Goal: Task Accomplishment & Management: Complete application form

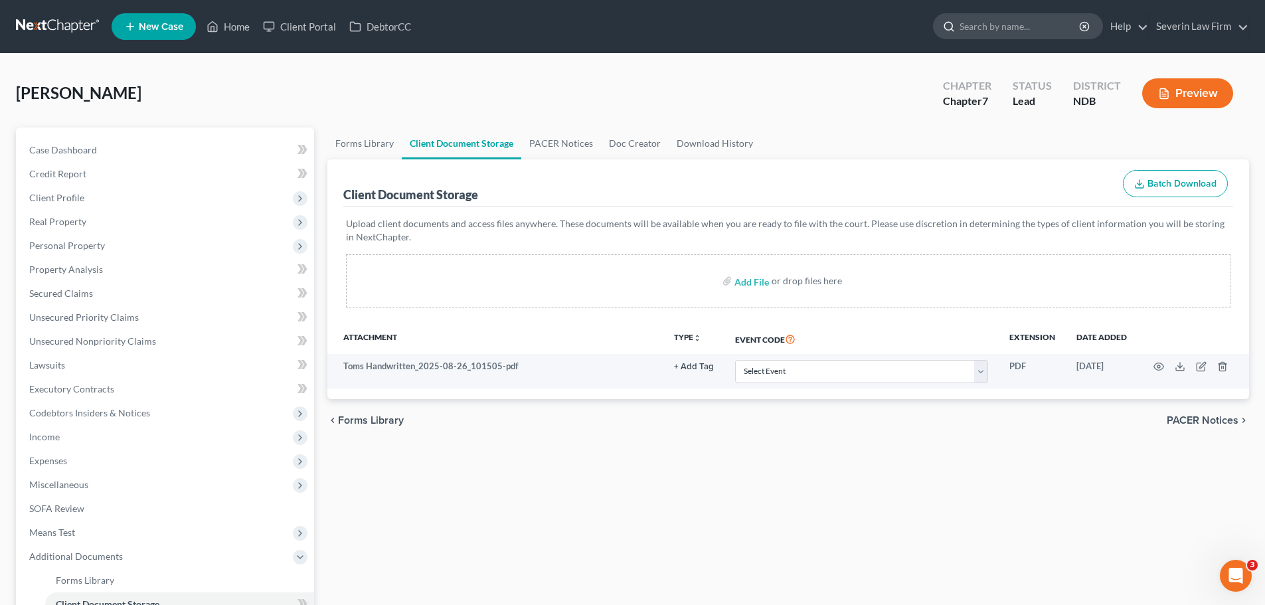
click at [988, 37] on input "search" at bounding box center [1021, 26] width 122 height 25
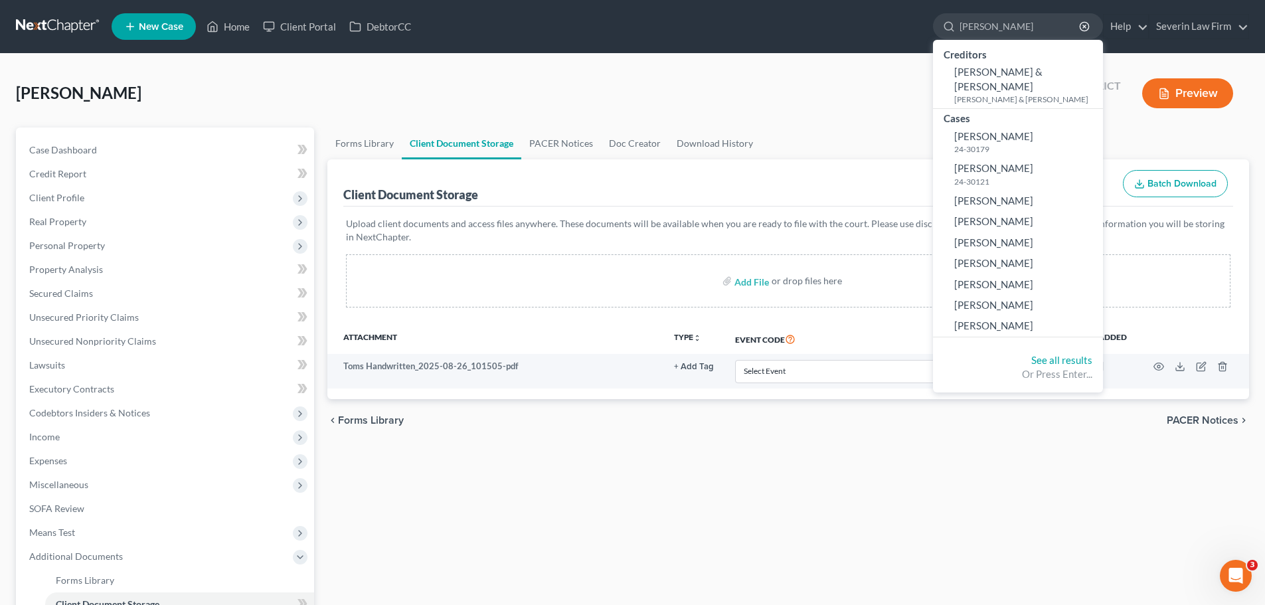
type input "[PERSON_NAME]"
click at [626, 82] on div "[PERSON_NAME] Upgraded Chapter Chapter 7 Status Lead District NDB Preview" at bounding box center [632, 99] width 1233 height 58
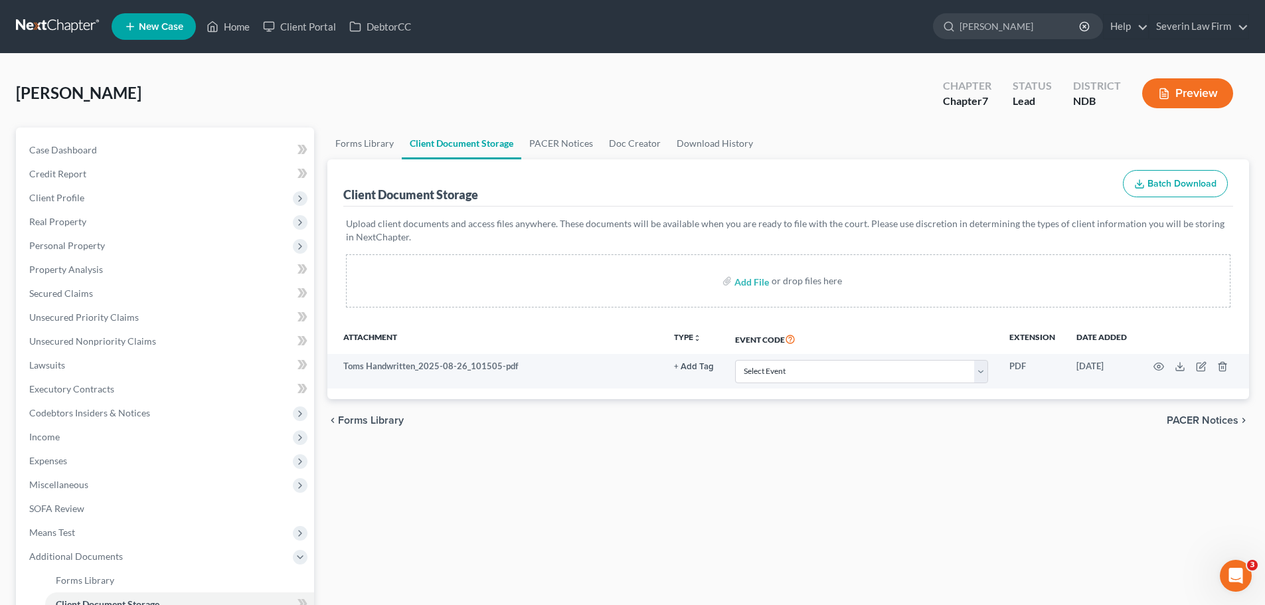
click at [175, 23] on span "New Case" at bounding box center [161, 27] width 44 height 10
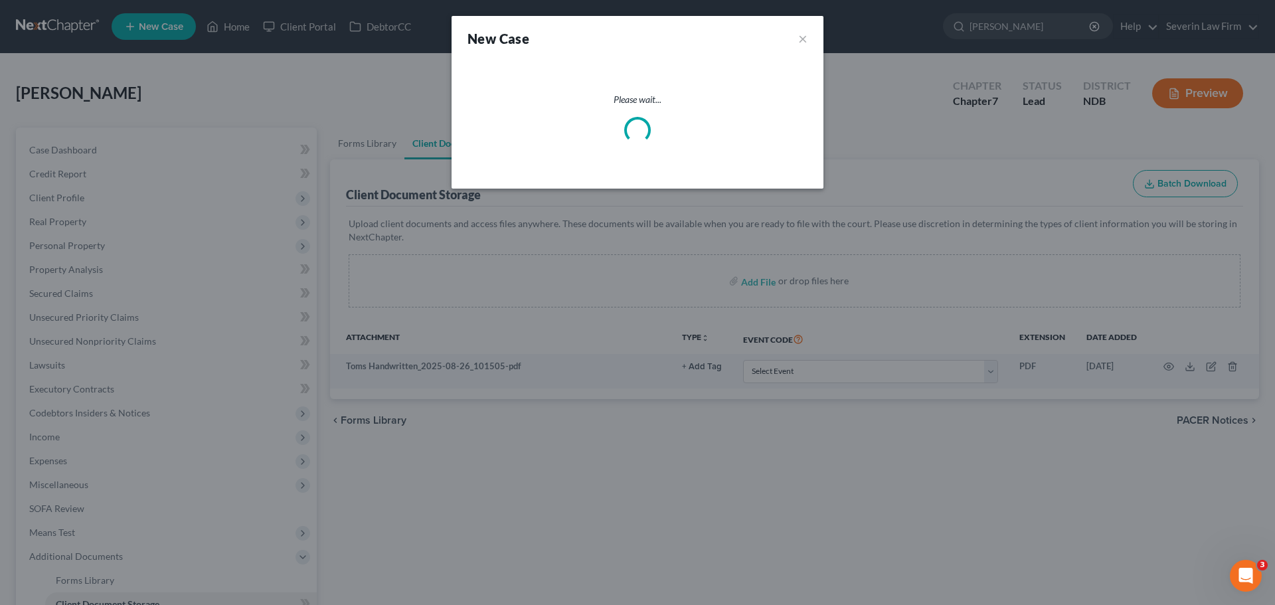
select select "60"
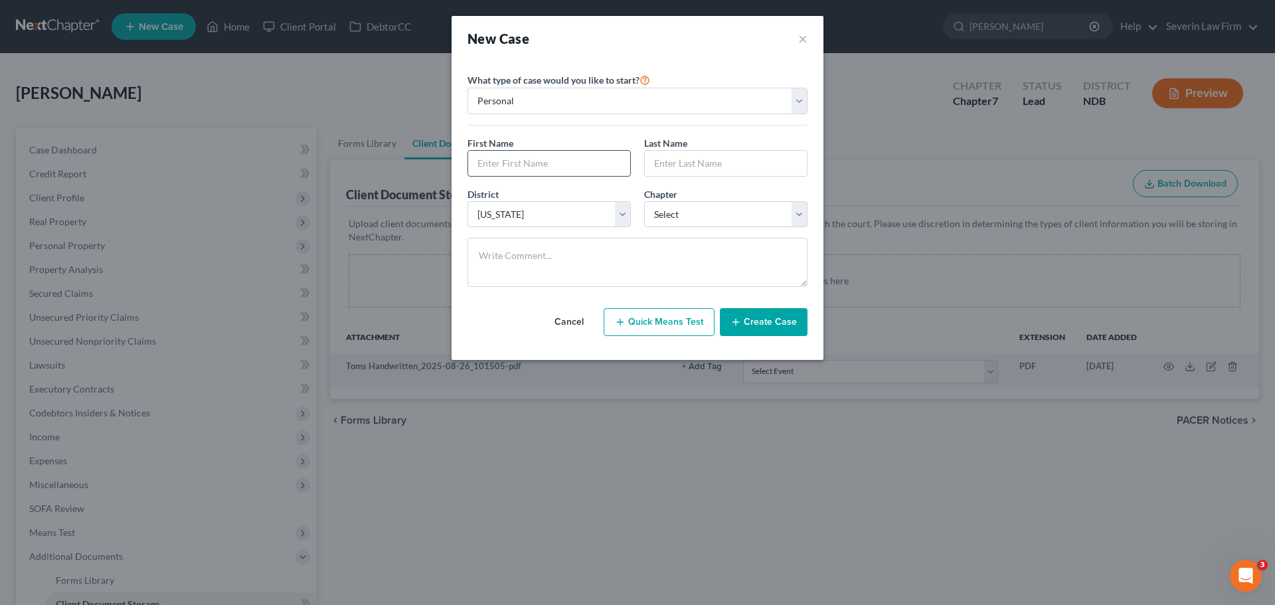
click at [584, 160] on input "text" at bounding box center [549, 163] width 162 height 25
type input "Keiran"
type input "[PERSON_NAME]"
select select "0"
click at [767, 323] on button "Create Case" at bounding box center [764, 322] width 88 height 28
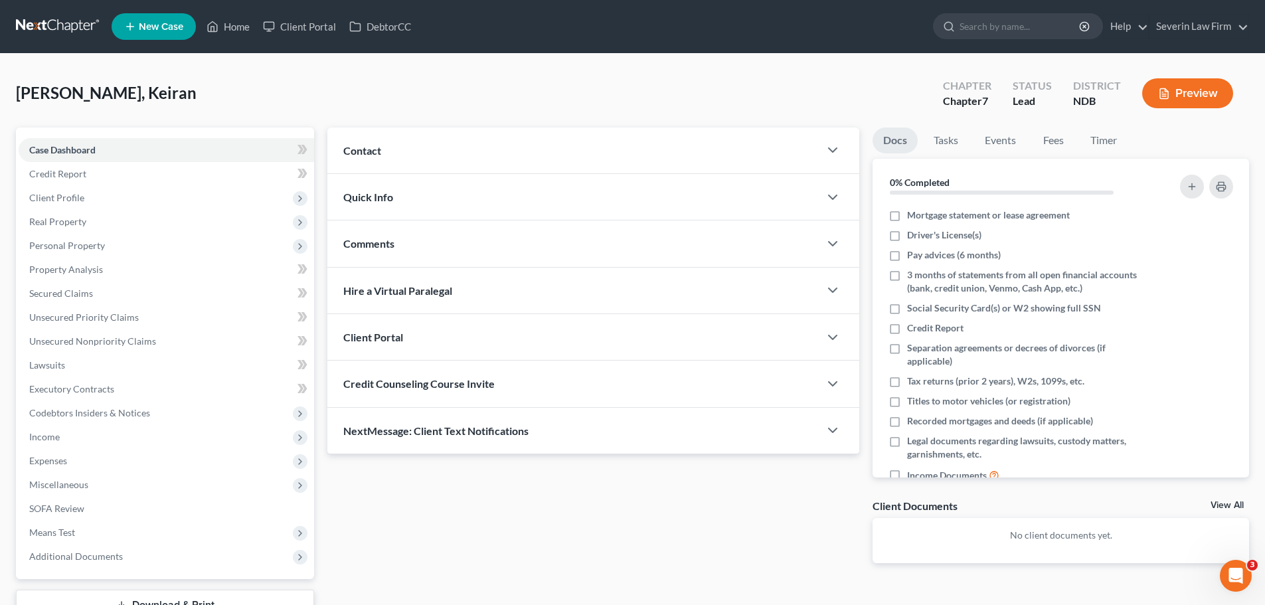
click at [509, 161] on div "Contact" at bounding box center [573, 151] width 492 height 46
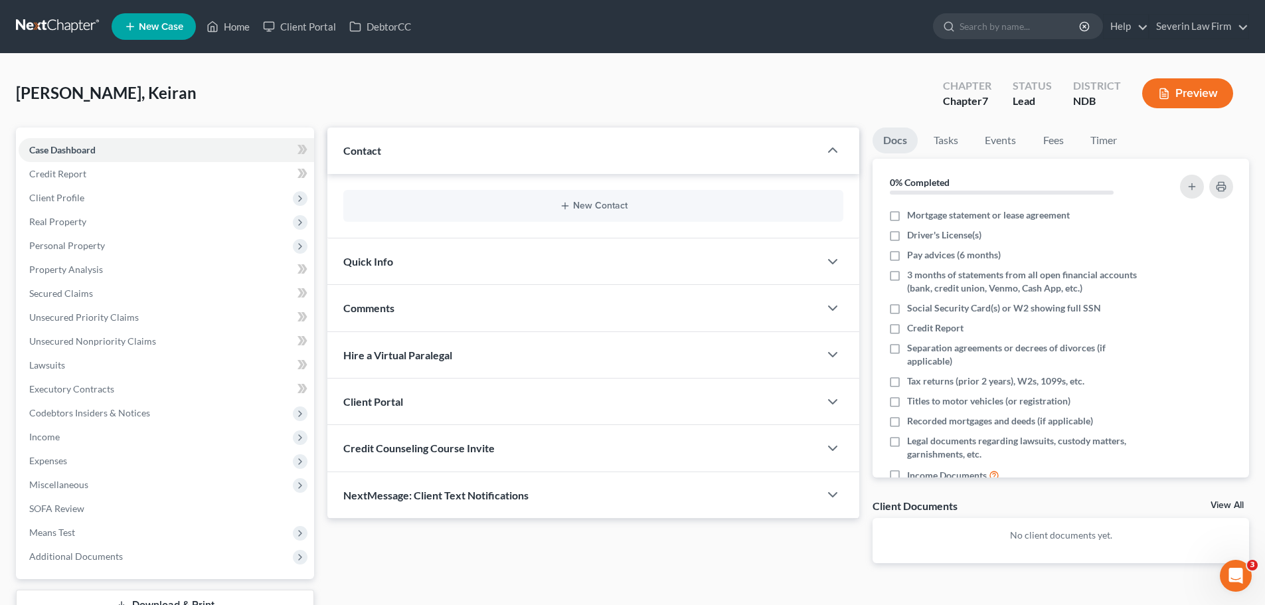
click at [568, 198] on div "New Contact" at bounding box center [593, 206] width 500 height 32
click at [575, 208] on button "New Contact" at bounding box center [593, 206] width 479 height 11
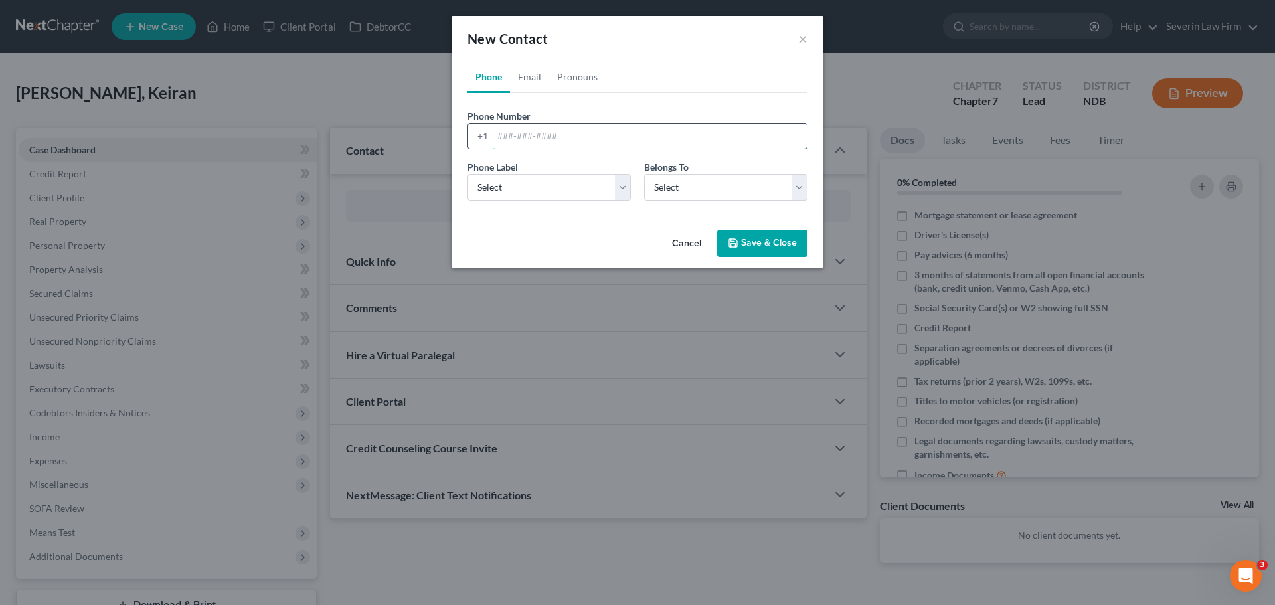
click at [515, 128] on input "tel" at bounding box center [650, 136] width 314 height 25
type input "[PHONE_NUMBER]"
drag, startPoint x: 526, startPoint y: 188, endPoint x: 525, endPoint y: 197, distance: 9.3
click at [526, 188] on select "Select Mobile Home Work Other" at bounding box center [549, 187] width 163 height 27
select select "0"
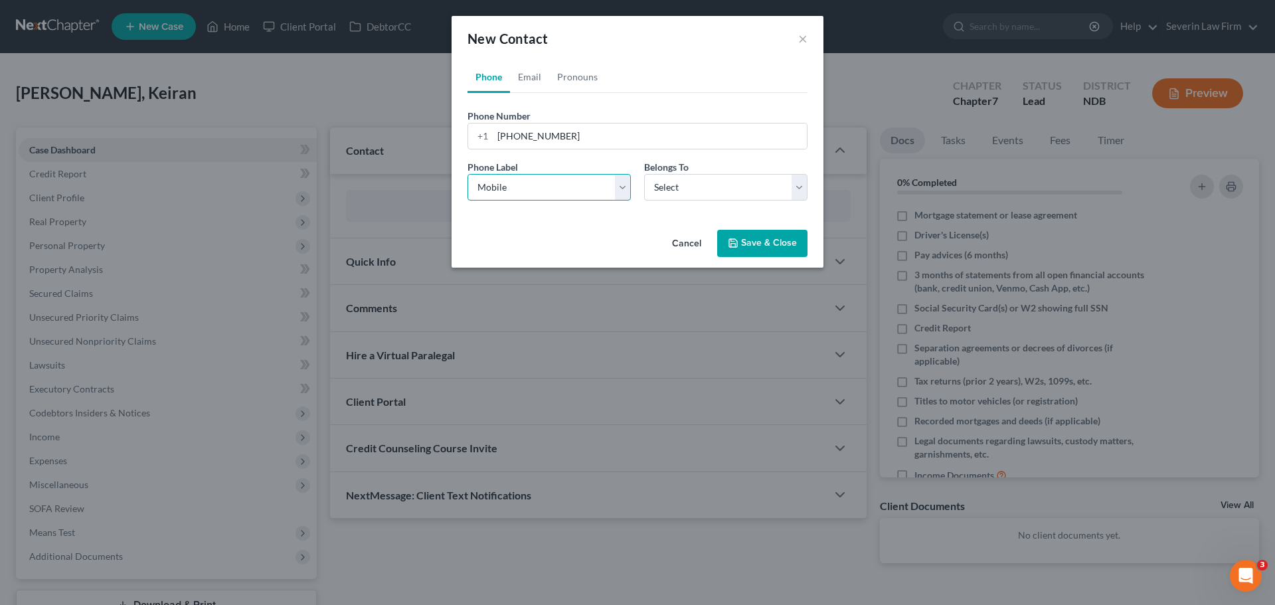
click at [468, 174] on select "Select Mobile Home Work Other" at bounding box center [549, 187] width 163 height 27
click at [669, 185] on select "Select Client Other" at bounding box center [725, 187] width 163 height 27
select select "0"
click at [644, 174] on select "Select Client Other" at bounding box center [725, 187] width 163 height 27
select select "0"
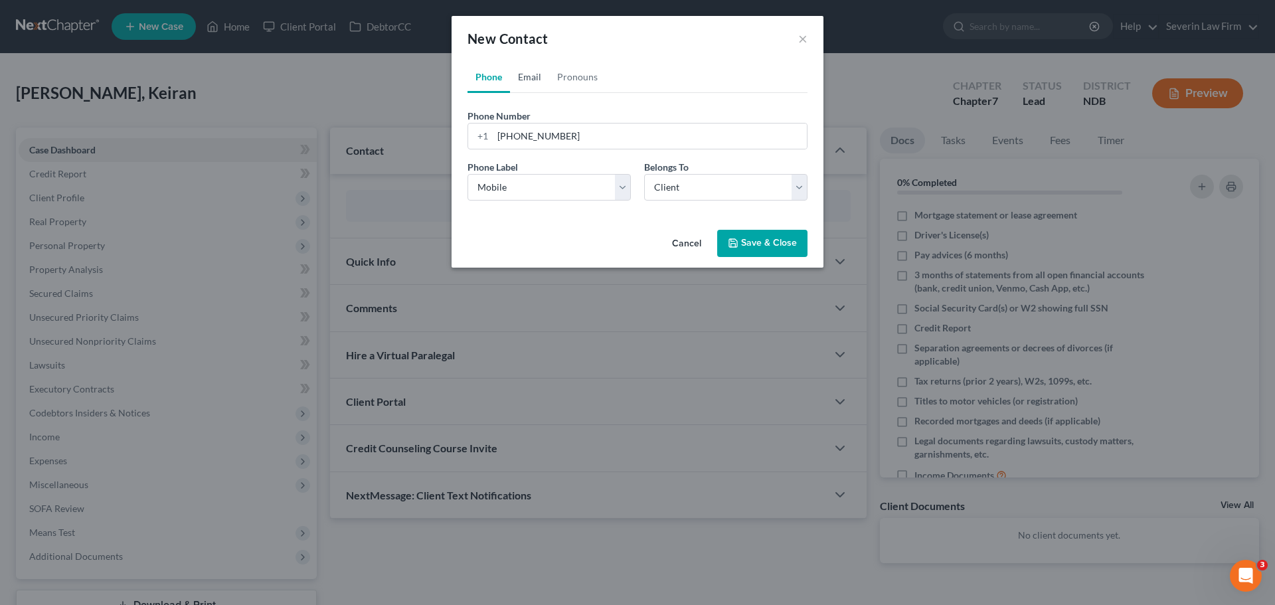
click at [535, 73] on link "Email" at bounding box center [529, 77] width 39 height 32
click at [555, 137] on input "email" at bounding box center [650, 136] width 314 height 25
paste input "[EMAIL_ADDRESS][DOMAIN_NAME]"
type input "[EMAIL_ADDRESS][DOMAIN_NAME]"
click at [595, 185] on select "Select Home Work Other" at bounding box center [549, 187] width 163 height 27
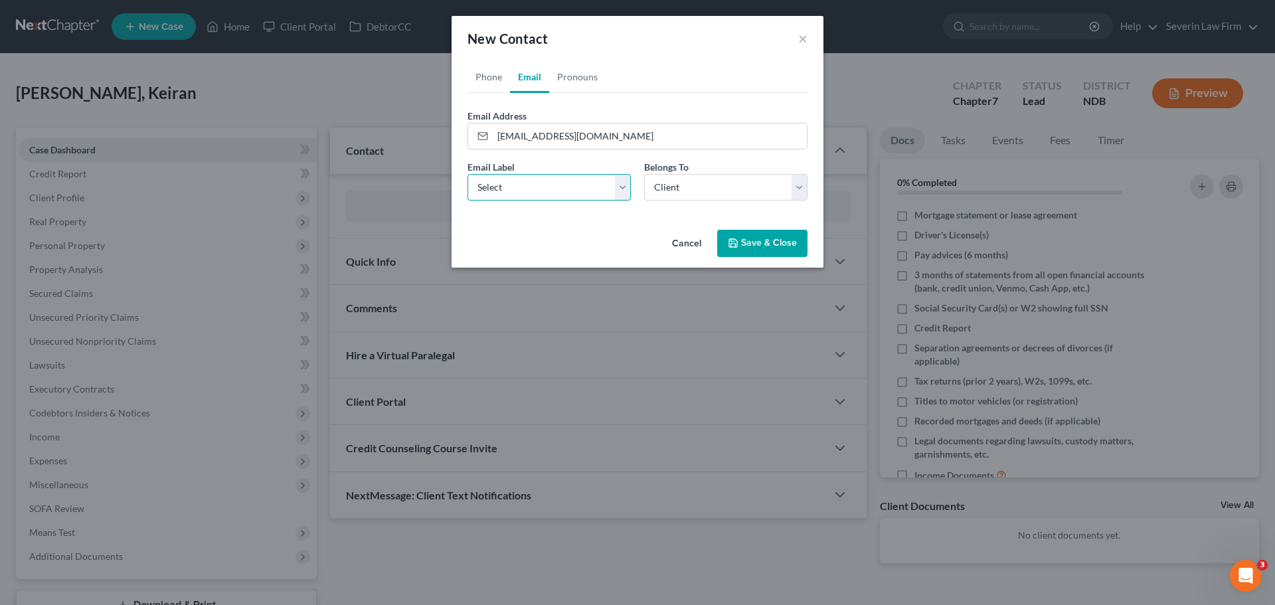
select select "0"
click at [468, 174] on select "Select Home Work Other" at bounding box center [549, 187] width 163 height 27
click at [753, 242] on button "Save & Close" at bounding box center [762, 244] width 90 height 28
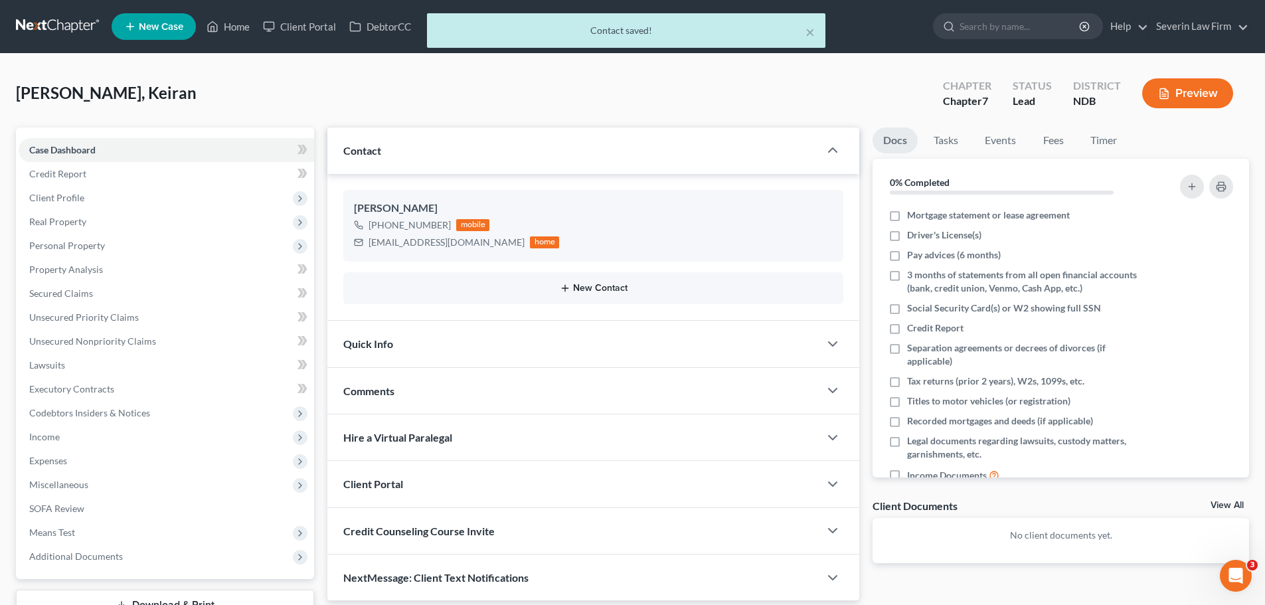
click at [594, 288] on button "New Contact" at bounding box center [593, 288] width 479 height 11
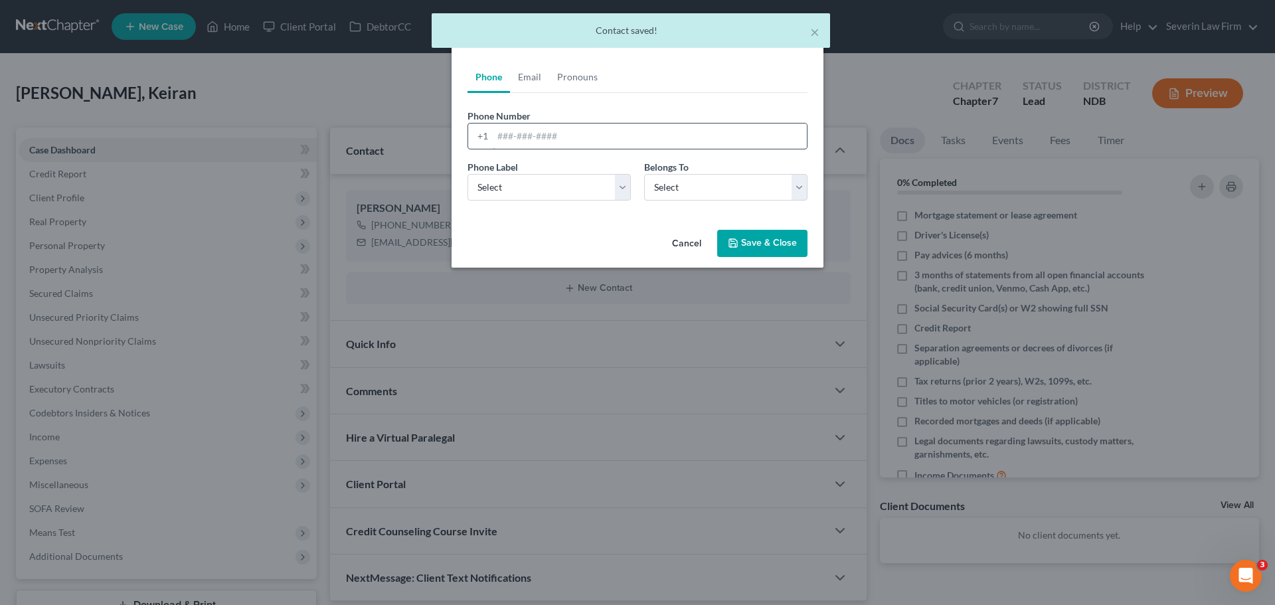
click at [510, 133] on input "tel" at bounding box center [650, 136] width 314 height 25
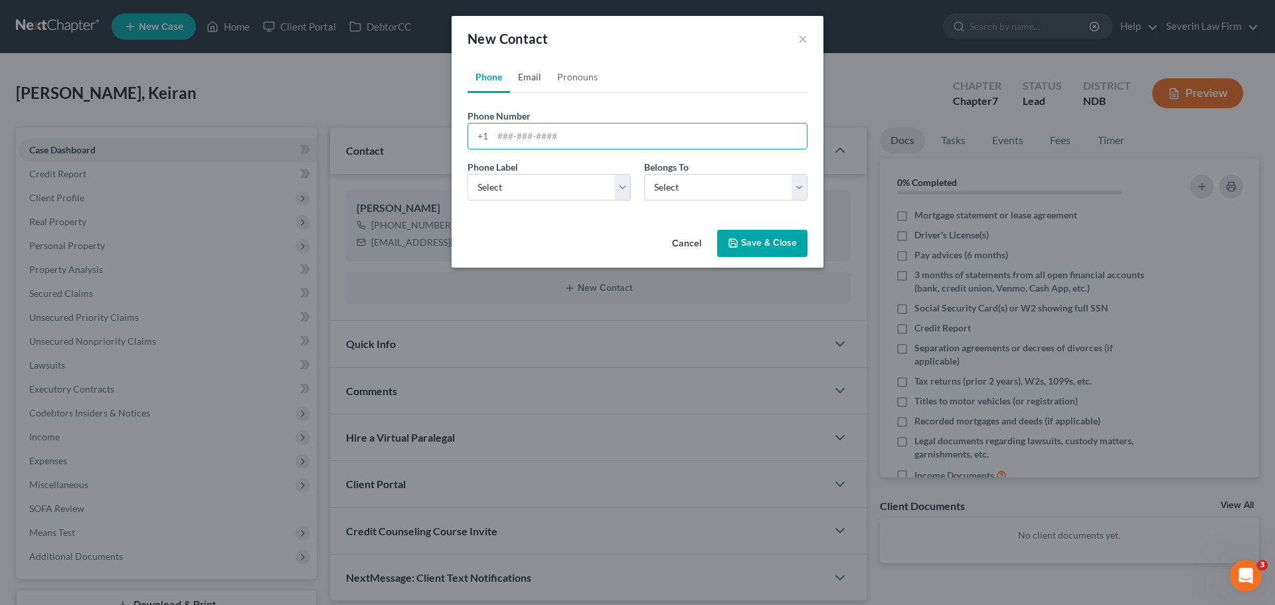
click at [520, 75] on link "Email" at bounding box center [529, 77] width 39 height 32
click at [588, 138] on input "email" at bounding box center [650, 136] width 314 height 25
paste input "[EMAIL_ADDRESS][DOMAIN_NAME]"
type input "[EMAIL_ADDRESS][DOMAIN_NAME]"
click at [596, 185] on select "Select Home Work Other" at bounding box center [549, 187] width 163 height 27
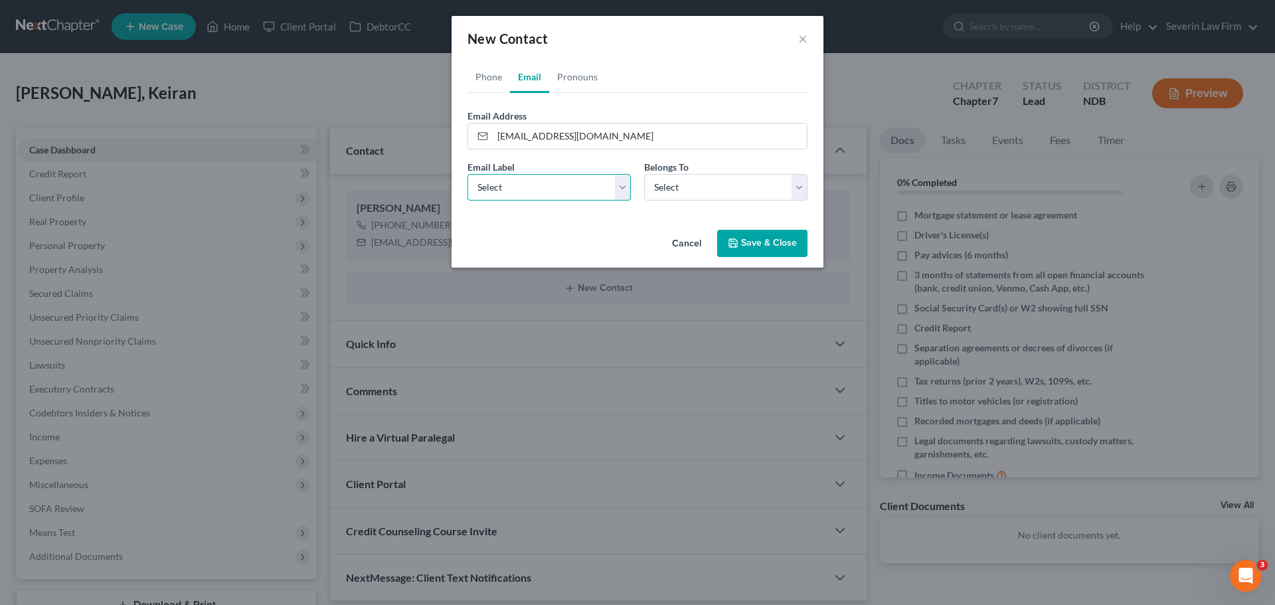
select select "0"
click at [468, 174] on select "Select Home Work Other" at bounding box center [549, 187] width 163 height 27
click at [675, 192] on select "Select Client Other" at bounding box center [725, 187] width 163 height 27
click at [644, 174] on select "Select Client Other" at bounding box center [725, 187] width 163 height 27
click at [739, 190] on select "Select Client Other" at bounding box center [725, 187] width 163 height 27
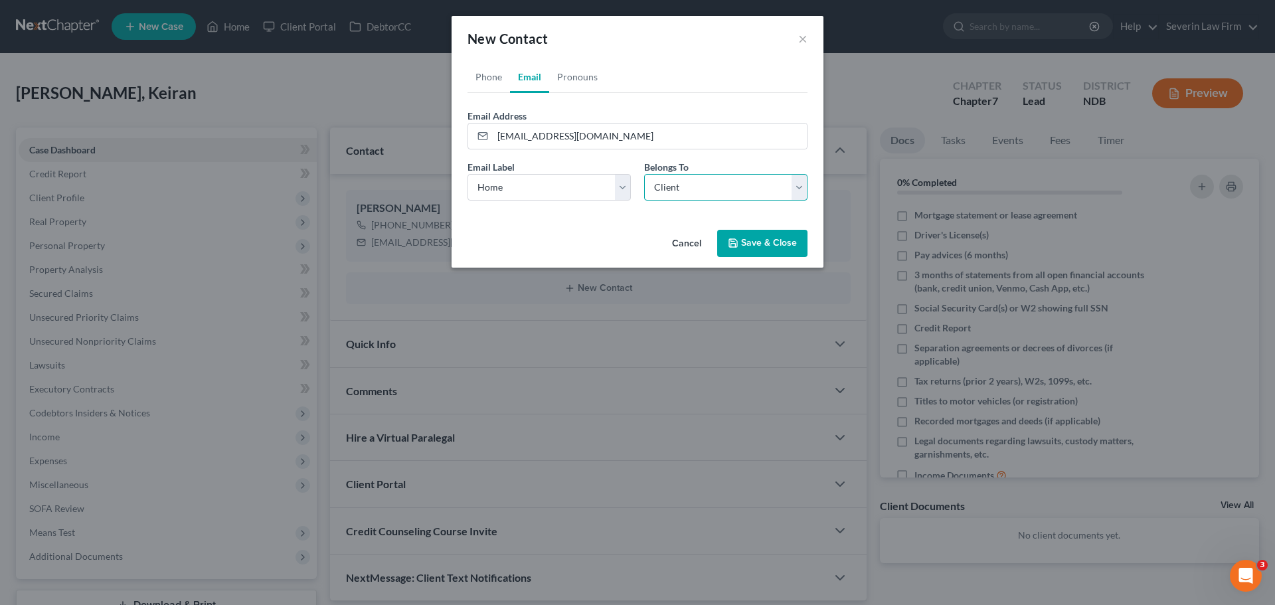
select select "1"
click at [644, 174] on select "Select Client Other" at bounding box center [725, 187] width 163 height 27
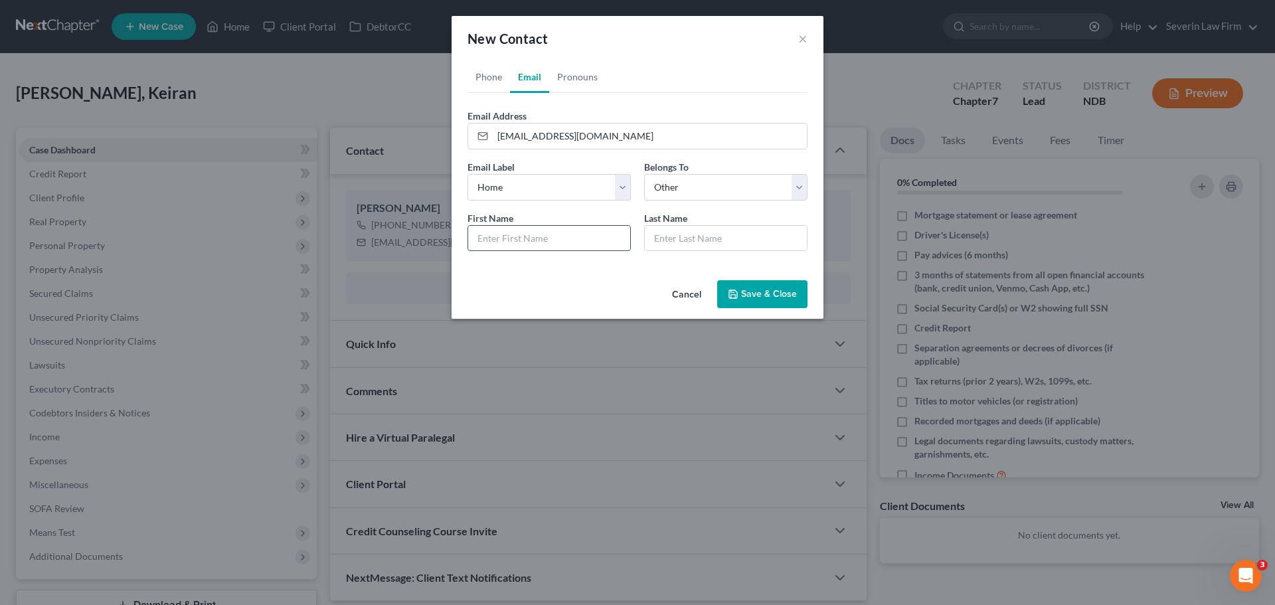
click at [540, 228] on input "text" at bounding box center [549, 238] width 162 height 25
type input "Sierra"
type input "[PERSON_NAME]"
click at [752, 293] on button "Save & Close" at bounding box center [762, 294] width 90 height 28
